Goal: Information Seeking & Learning: Learn about a topic

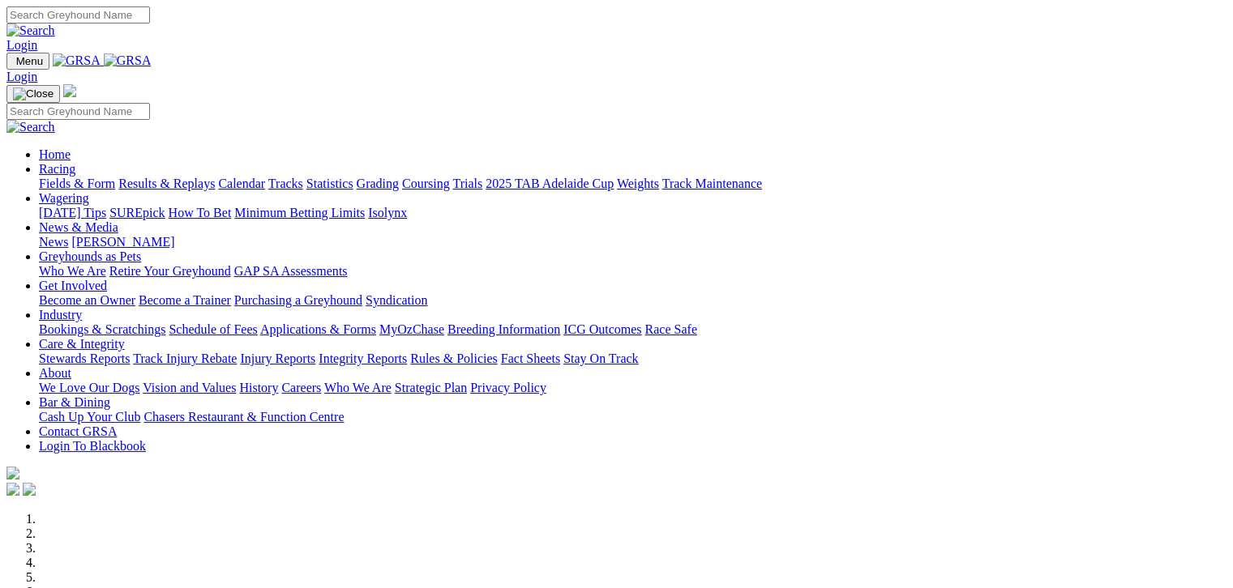
click at [68, 177] on link "Fields & Form" at bounding box center [77, 184] width 76 height 14
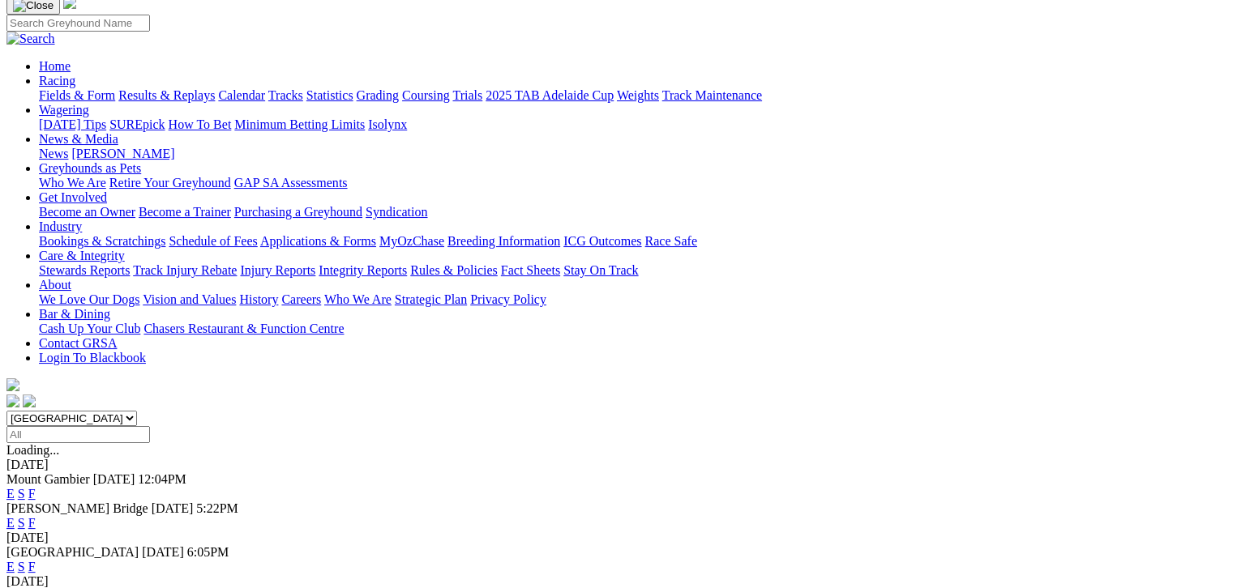
scroll to position [122, 0]
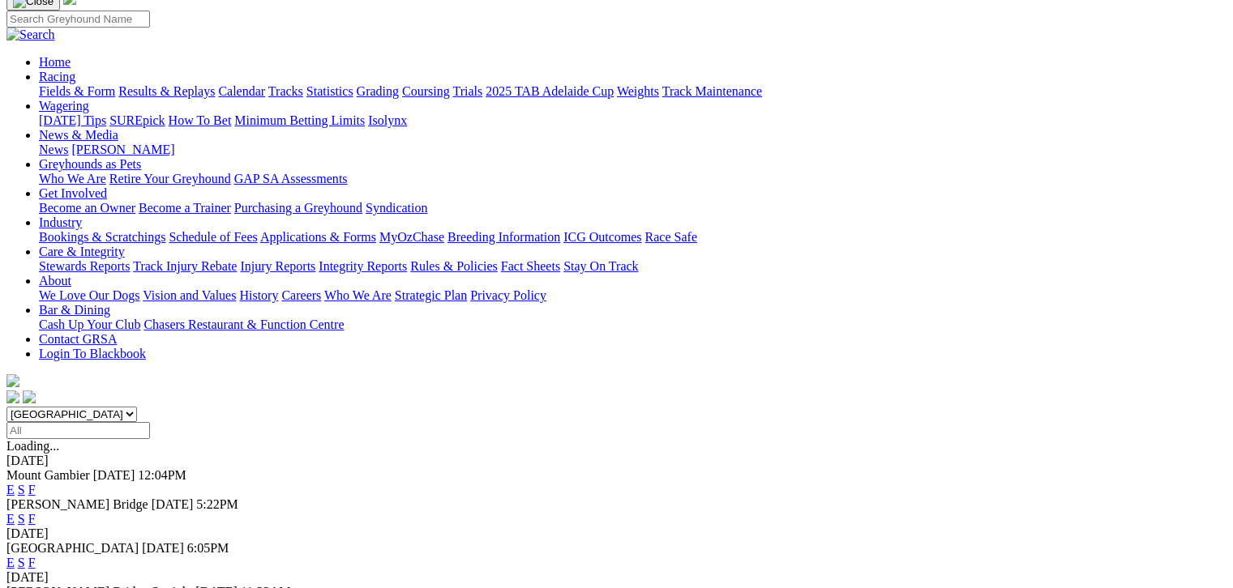
click at [36, 483] on link "F" at bounding box center [31, 490] width 7 height 14
